Goal: Transaction & Acquisition: Purchase product/service

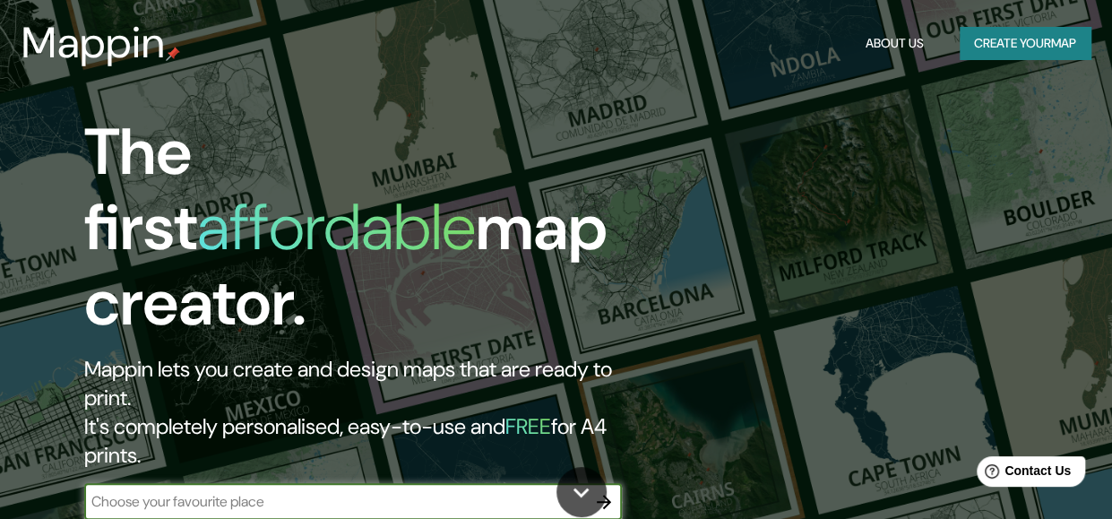
click at [509, 491] on input "text" at bounding box center [335, 501] width 502 height 21
type input "[GEOGRAPHIC_DATA]"
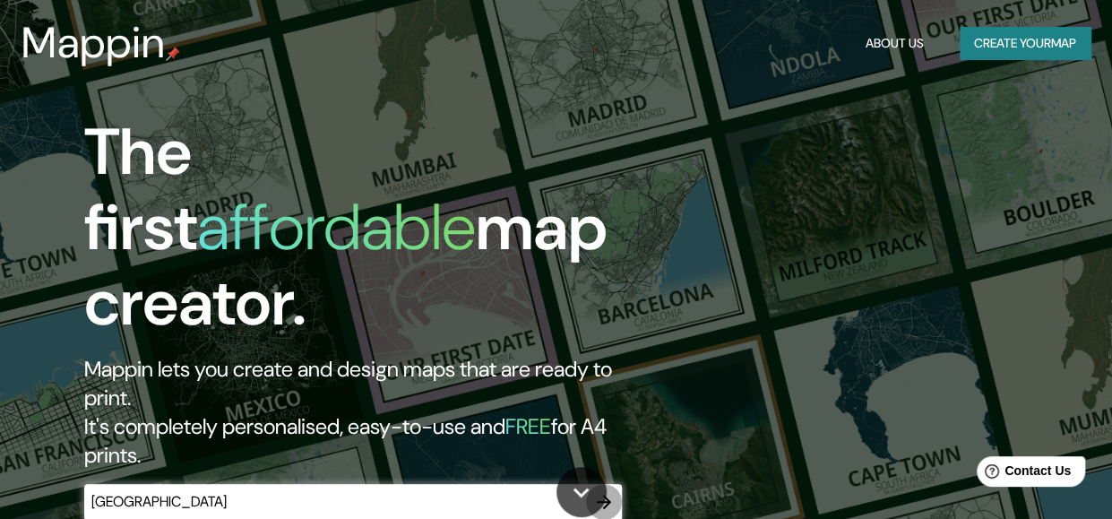
click at [606, 495] on icon "button" at bounding box center [604, 502] width 14 height 14
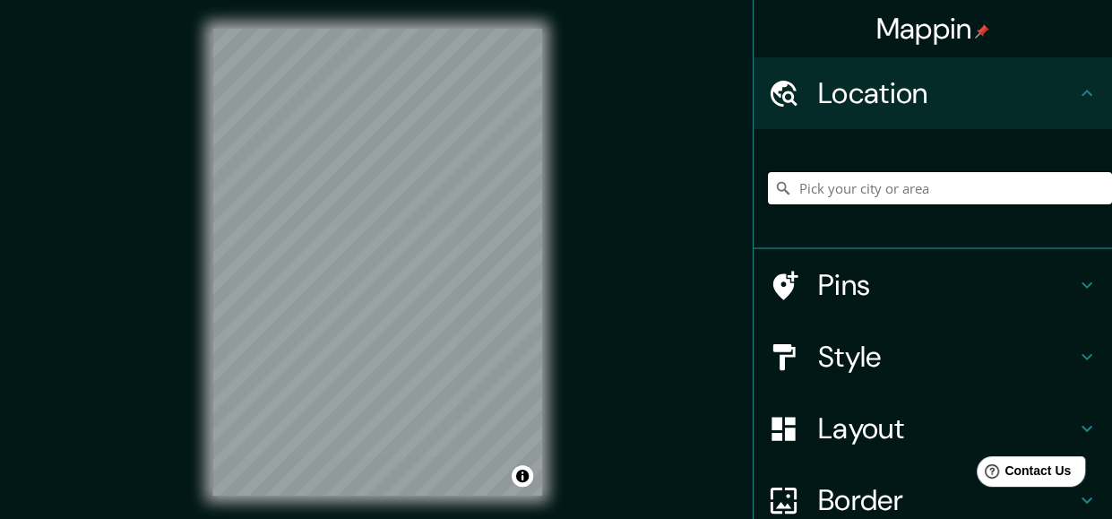
click at [887, 182] on input "Pick your city or area" at bounding box center [940, 188] width 344 height 32
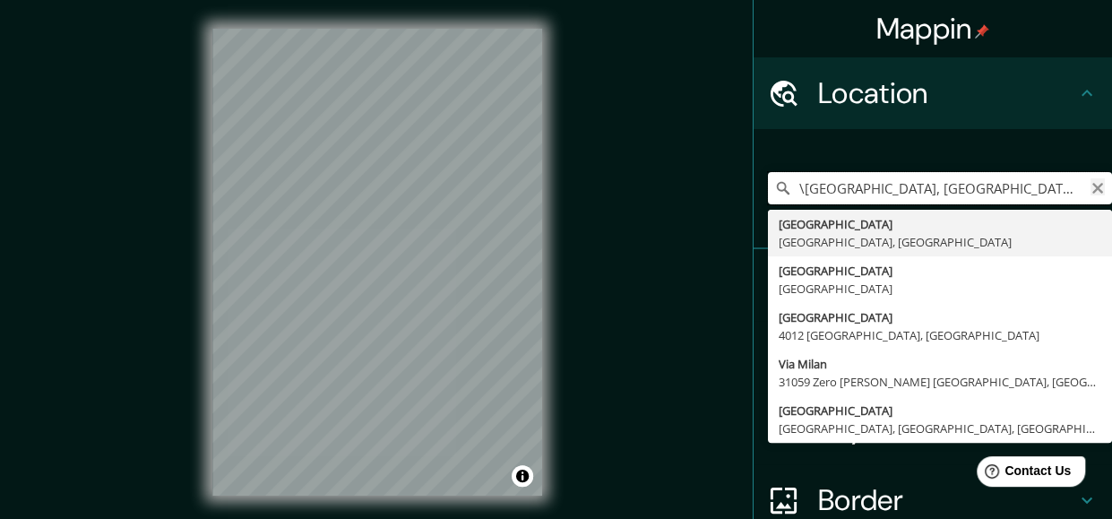
type input "\[GEOGRAPHIC_DATA], [GEOGRAPHIC_DATA], [GEOGRAPHIC_DATA]"
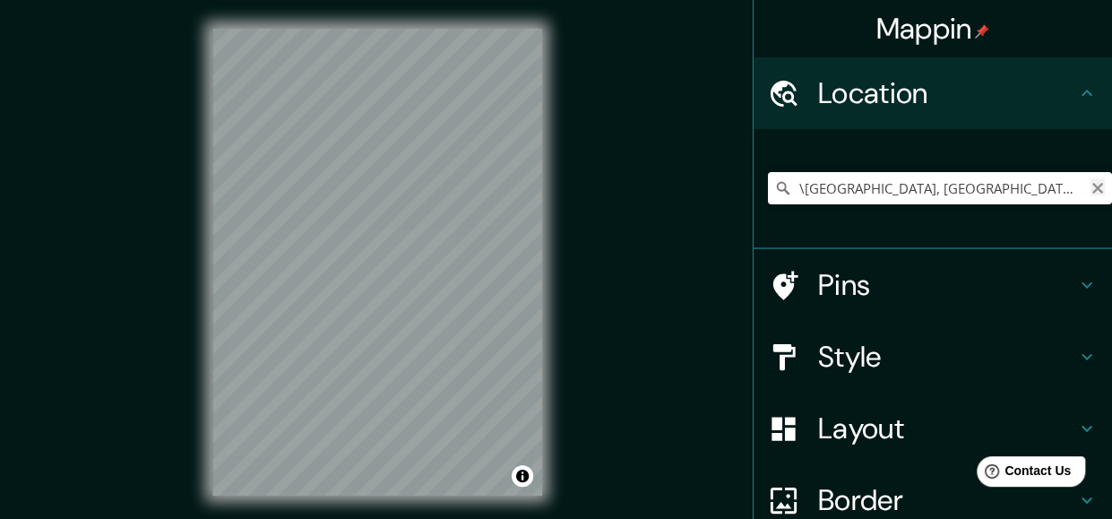
click at [1091, 189] on icon "Clear" at bounding box center [1098, 188] width 14 height 14
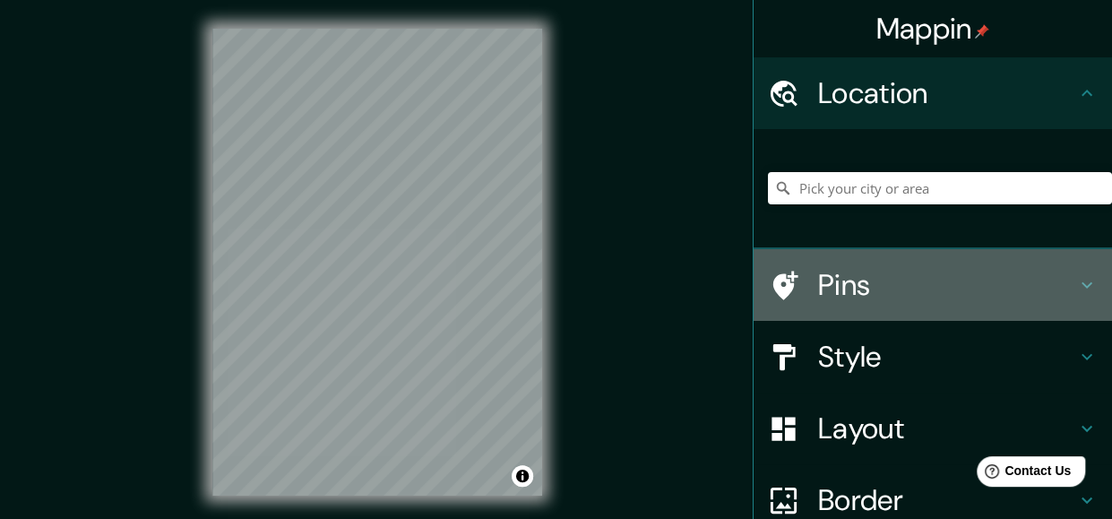
click at [946, 282] on h4 "Pins" at bounding box center [947, 285] width 258 height 36
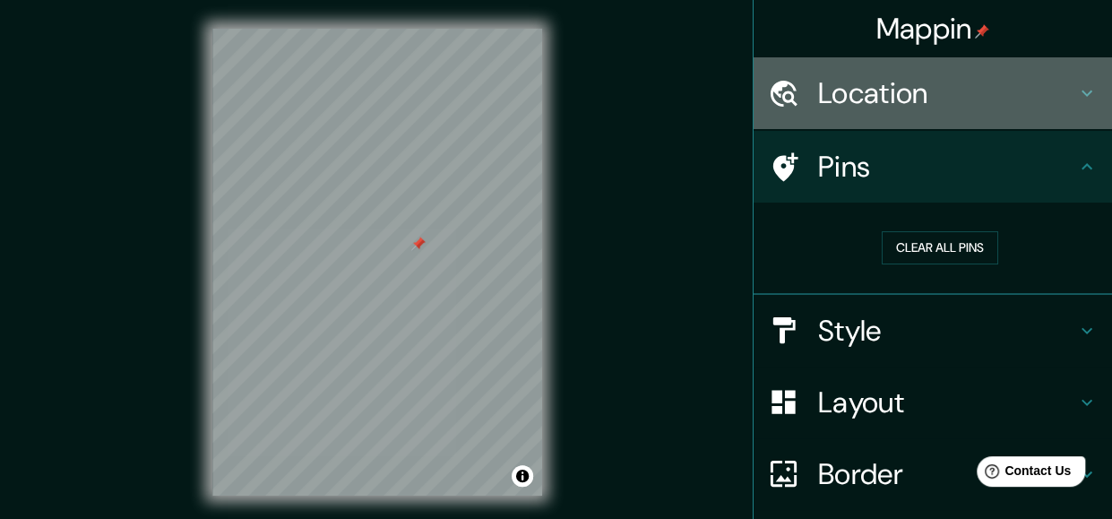
click at [979, 108] on h4 "Location" at bounding box center [947, 93] width 258 height 36
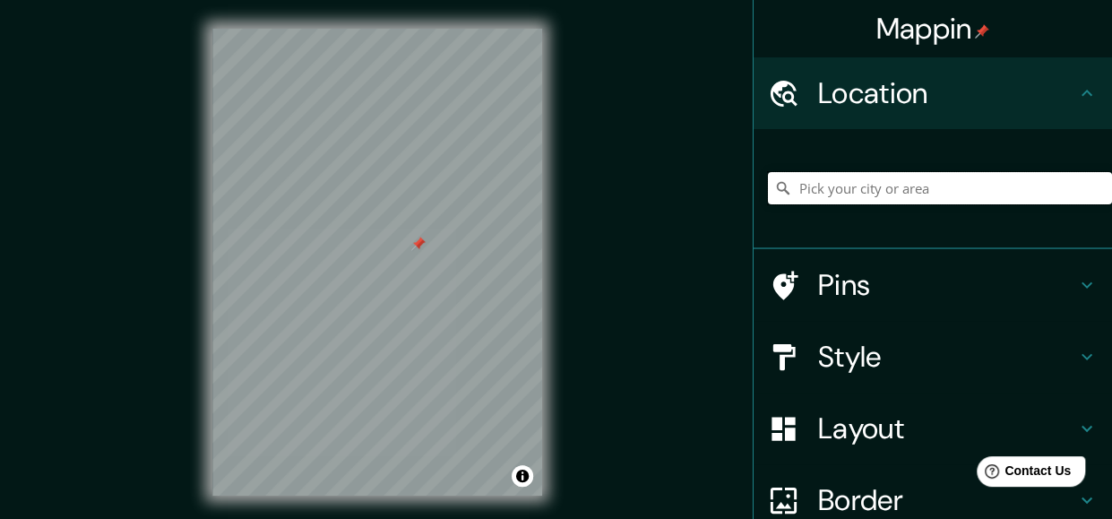
click at [955, 187] on input "Pick your city or area" at bounding box center [940, 188] width 344 height 32
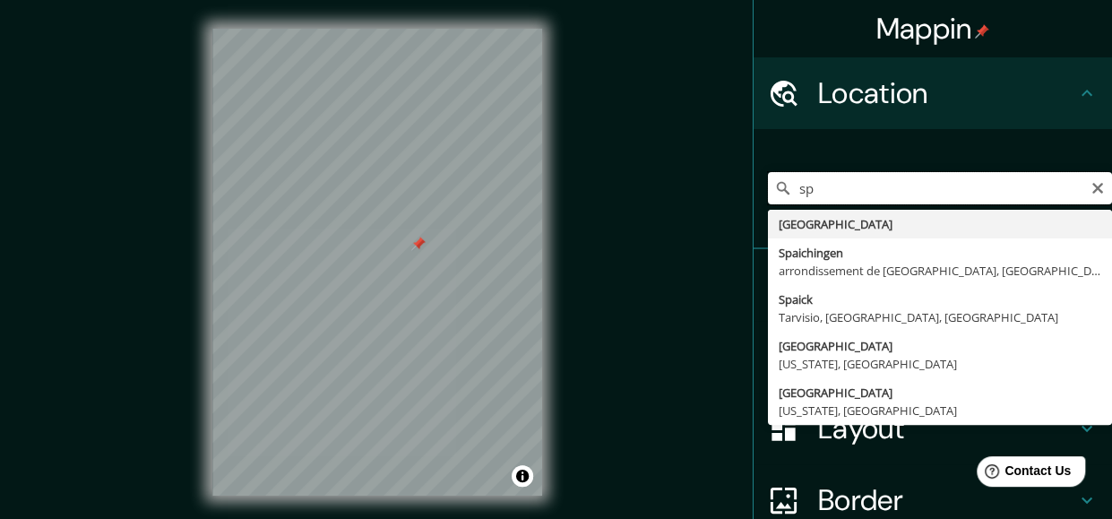
type input "s"
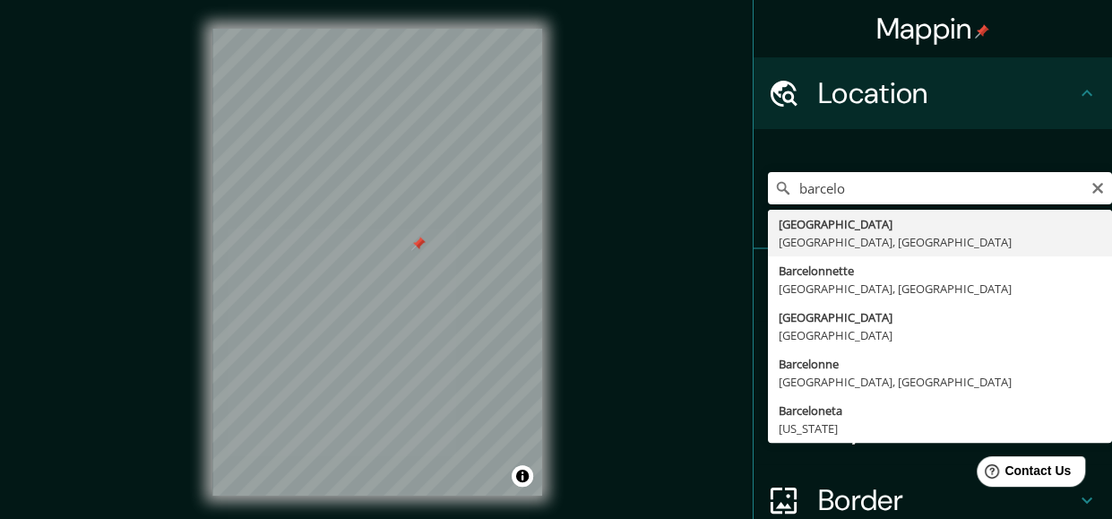
type input "[GEOGRAPHIC_DATA], [GEOGRAPHIC_DATA], [GEOGRAPHIC_DATA]"
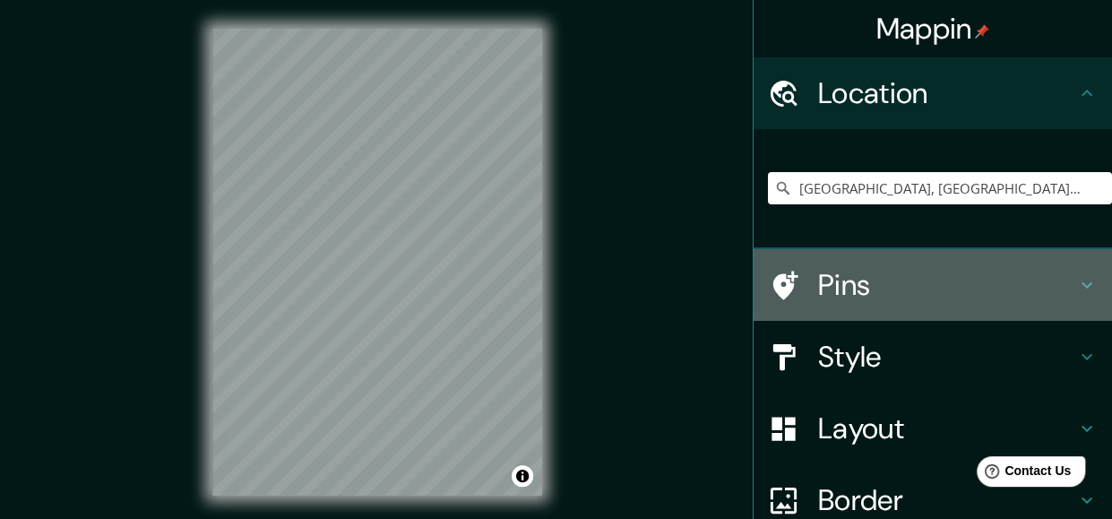
click at [883, 288] on h4 "Pins" at bounding box center [947, 285] width 258 height 36
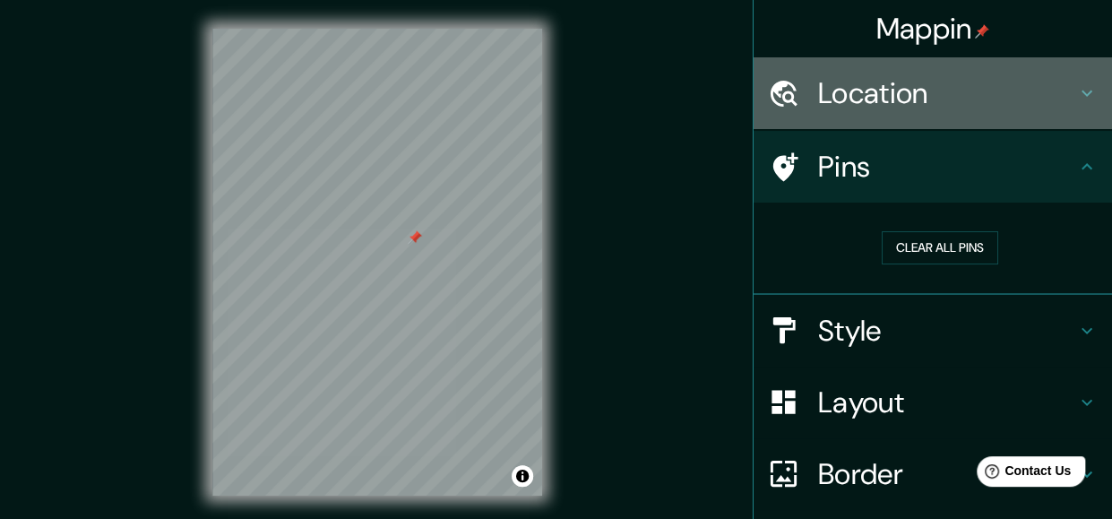
click at [1031, 78] on h4 "Location" at bounding box center [947, 93] width 258 height 36
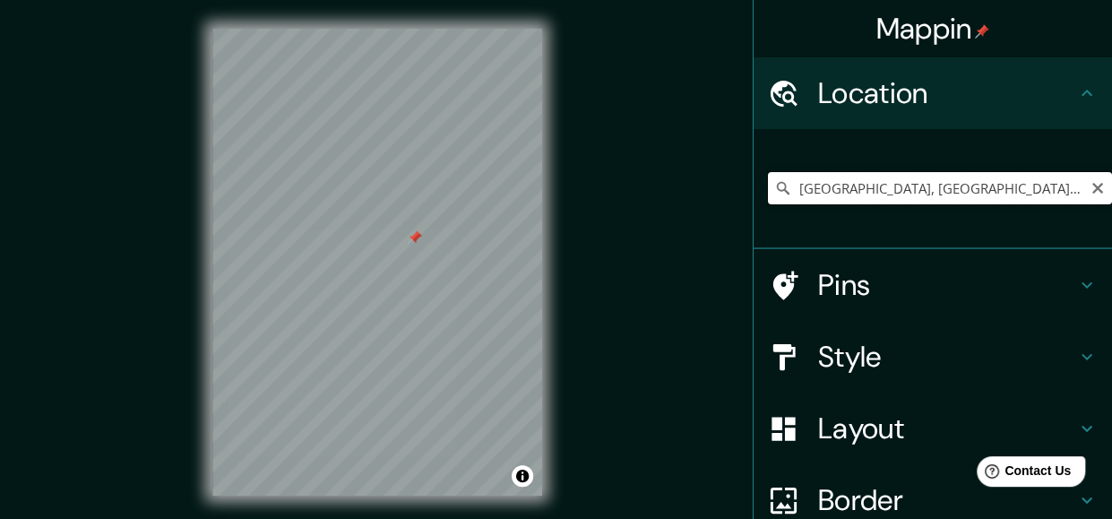
click at [1031, 196] on input "[GEOGRAPHIC_DATA], [GEOGRAPHIC_DATA], [GEOGRAPHIC_DATA]" at bounding box center [940, 188] width 344 height 32
click at [1091, 183] on icon "Clear" at bounding box center [1098, 188] width 14 height 14
click at [859, 194] on input "[GEOGRAPHIC_DATA], [GEOGRAPHIC_DATA], [GEOGRAPHIC_DATA]" at bounding box center [940, 188] width 344 height 32
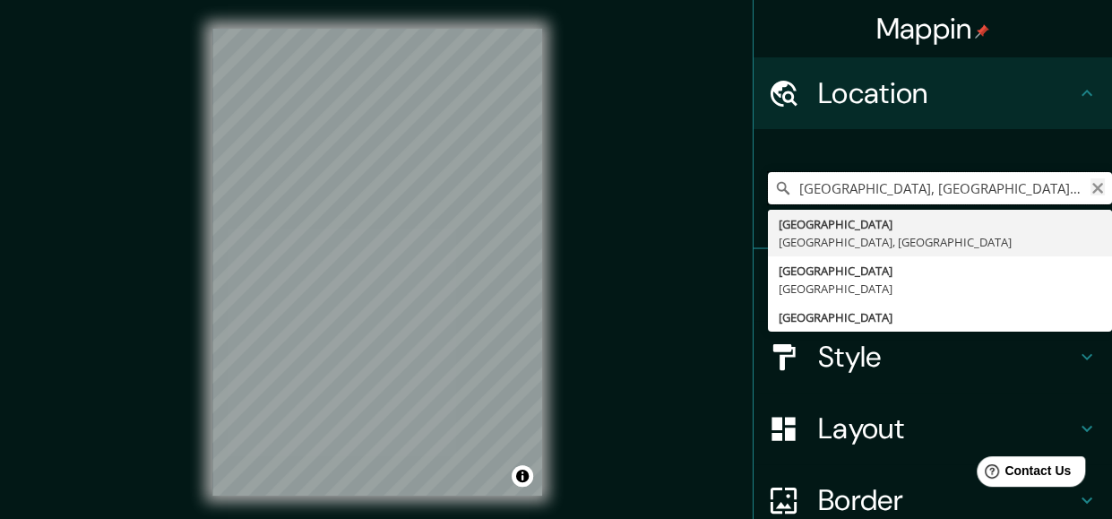
type input "[GEOGRAPHIC_DATA], [GEOGRAPHIC_DATA], [GEOGRAPHIC_DATA]"
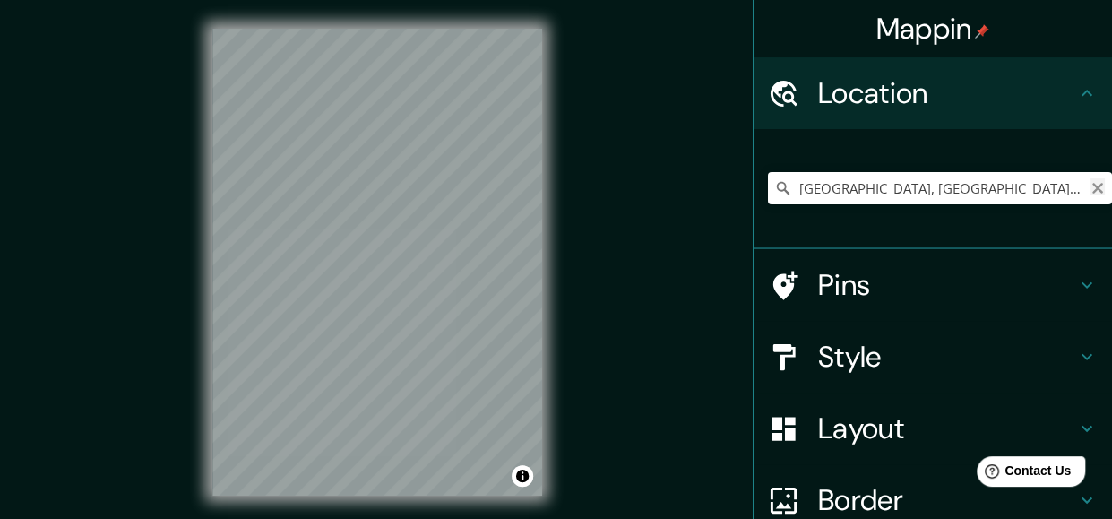
click at [1092, 185] on icon "Clear" at bounding box center [1097, 188] width 11 height 11
click at [882, 195] on input "[GEOGRAPHIC_DATA]" at bounding box center [940, 188] width 344 height 32
click at [1095, 193] on input "[GEOGRAPHIC_DATA]" at bounding box center [940, 188] width 344 height 32
type input "[GEOGRAPHIC_DATA]"
click at [1091, 193] on icon "Clear" at bounding box center [1098, 188] width 14 height 14
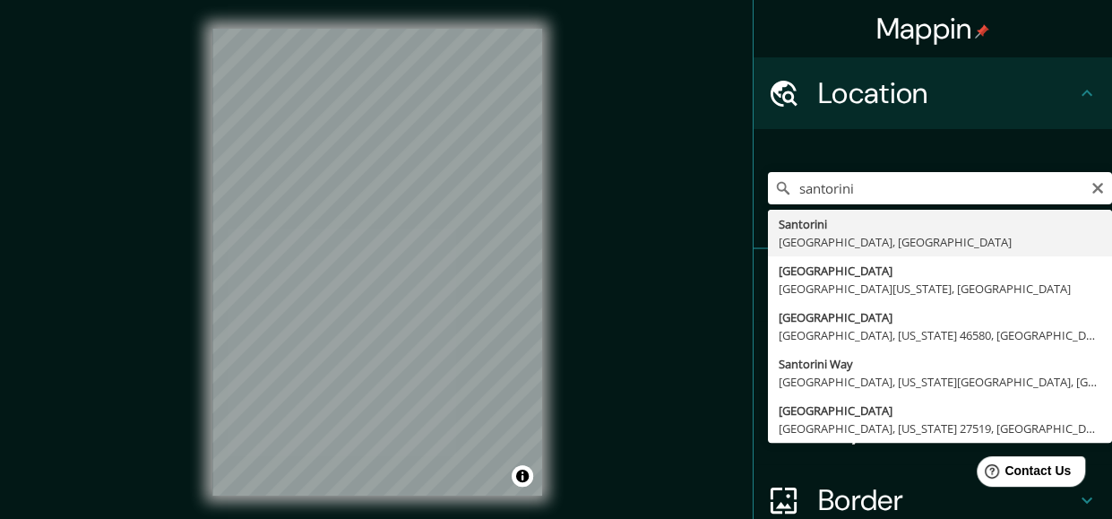
type input "[GEOGRAPHIC_DATA], [GEOGRAPHIC_DATA], [GEOGRAPHIC_DATA]"
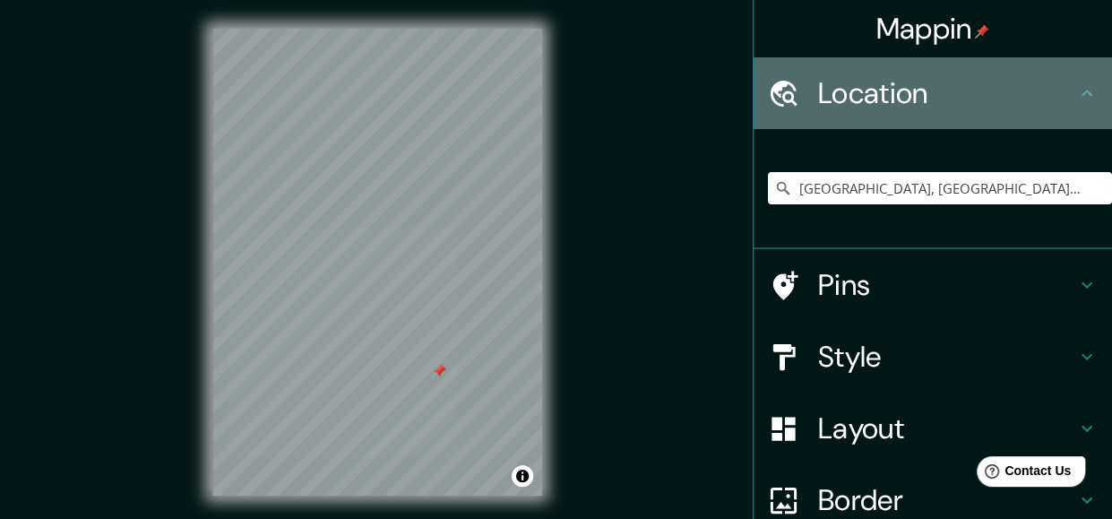
click at [1032, 115] on div "Location" at bounding box center [933, 93] width 358 height 72
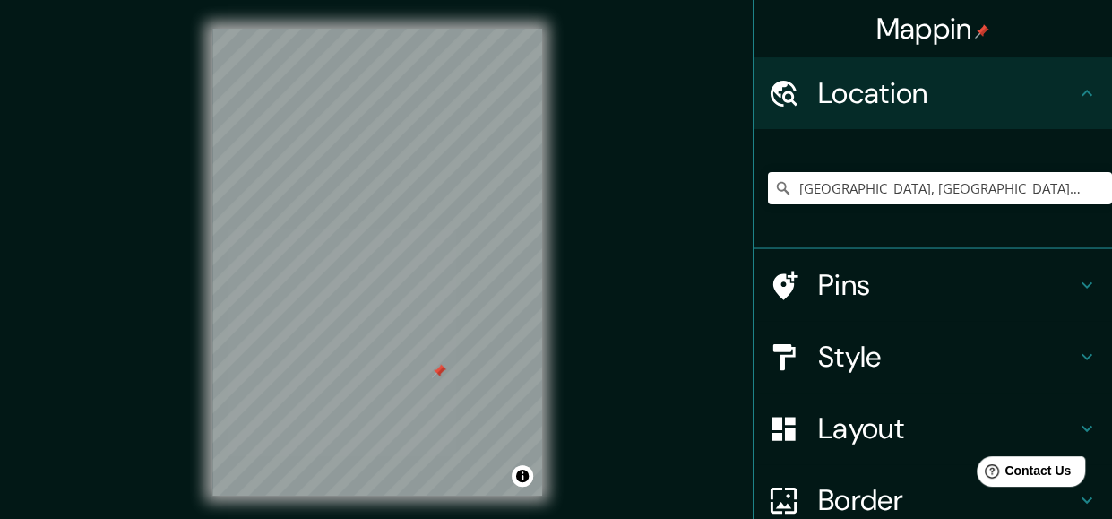
click at [685, 398] on div "Mappin Location [GEOGRAPHIC_DATA], [GEOGRAPHIC_DATA], [GEOGRAPHIC_DATA] Pins St…" at bounding box center [556, 276] width 1112 height 553
click at [1092, 189] on icon "Clear" at bounding box center [1097, 188] width 11 height 11
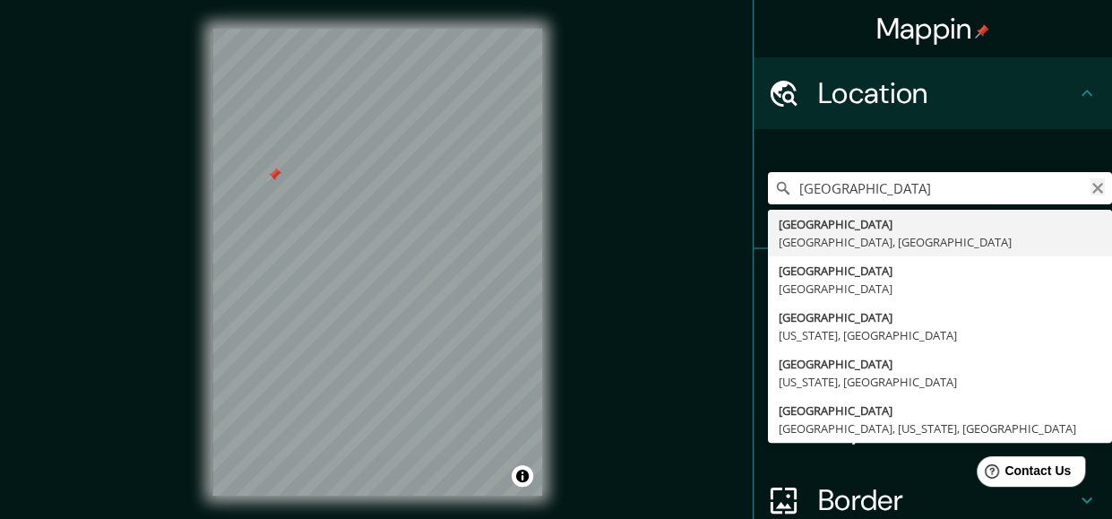
type input "[GEOGRAPHIC_DATA]"
click at [1091, 194] on icon "Clear" at bounding box center [1098, 188] width 14 height 14
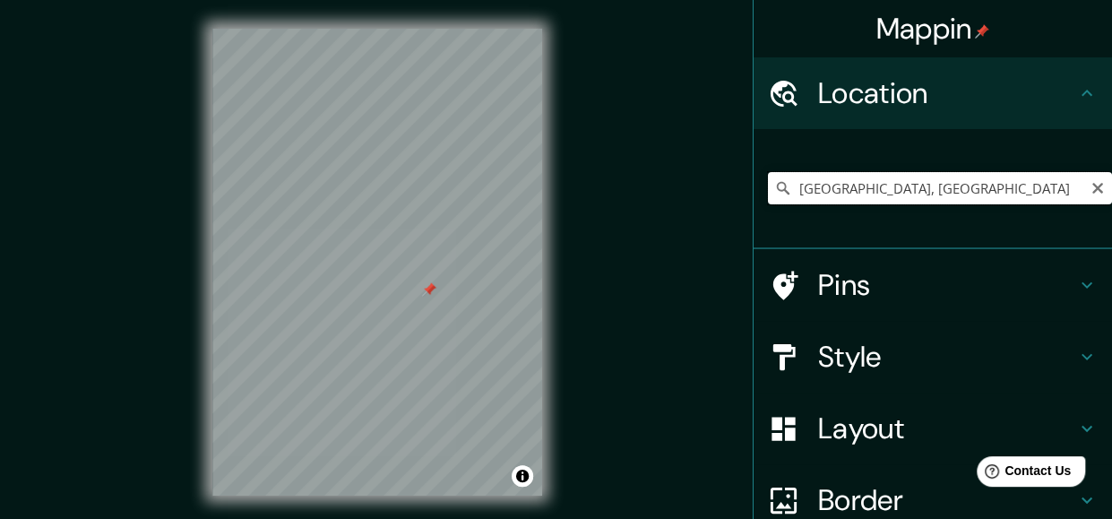
click at [1022, 200] on input "[GEOGRAPHIC_DATA], [GEOGRAPHIC_DATA]" at bounding box center [940, 188] width 344 height 32
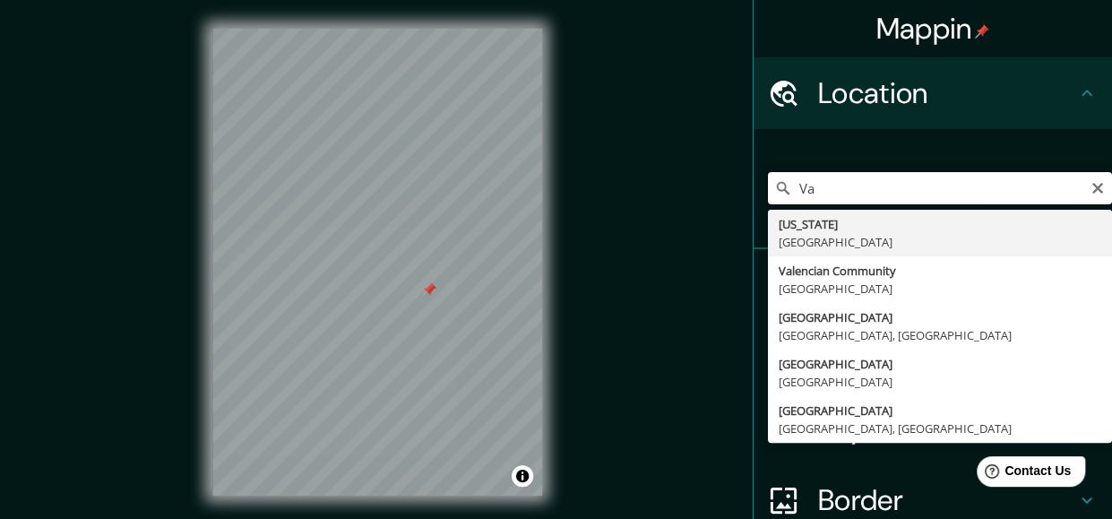
type input "V"
type input "v"
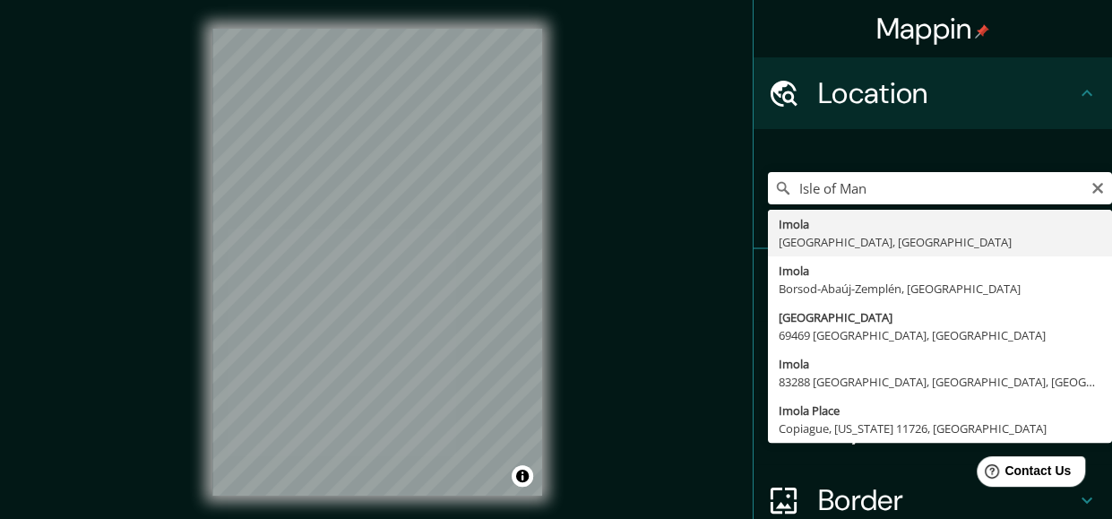
type input "Imola, [GEOGRAPHIC_DATA], [GEOGRAPHIC_DATA]"
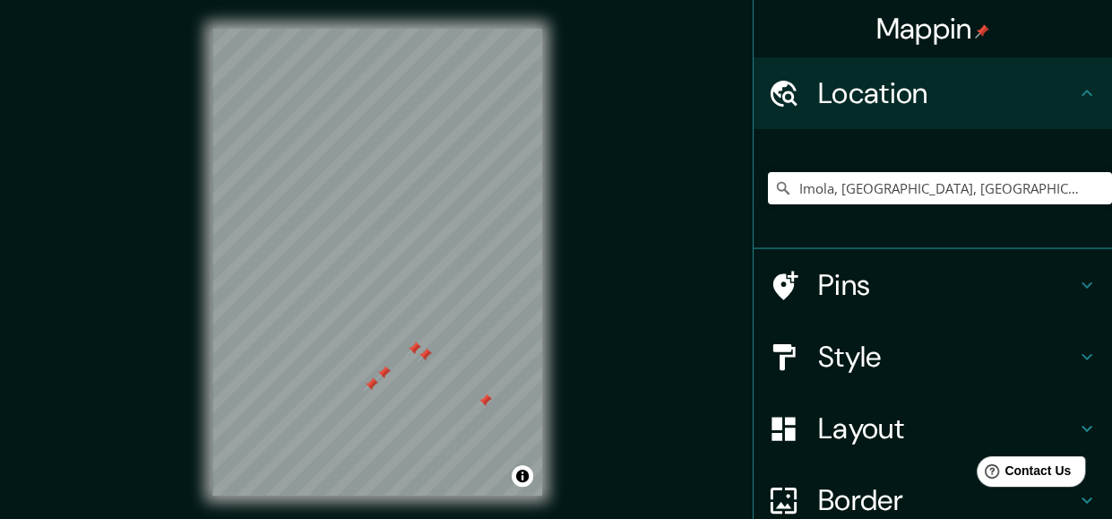
click at [375, 386] on div at bounding box center [371, 384] width 14 height 14
